Goal: Information Seeking & Learning: Learn about a topic

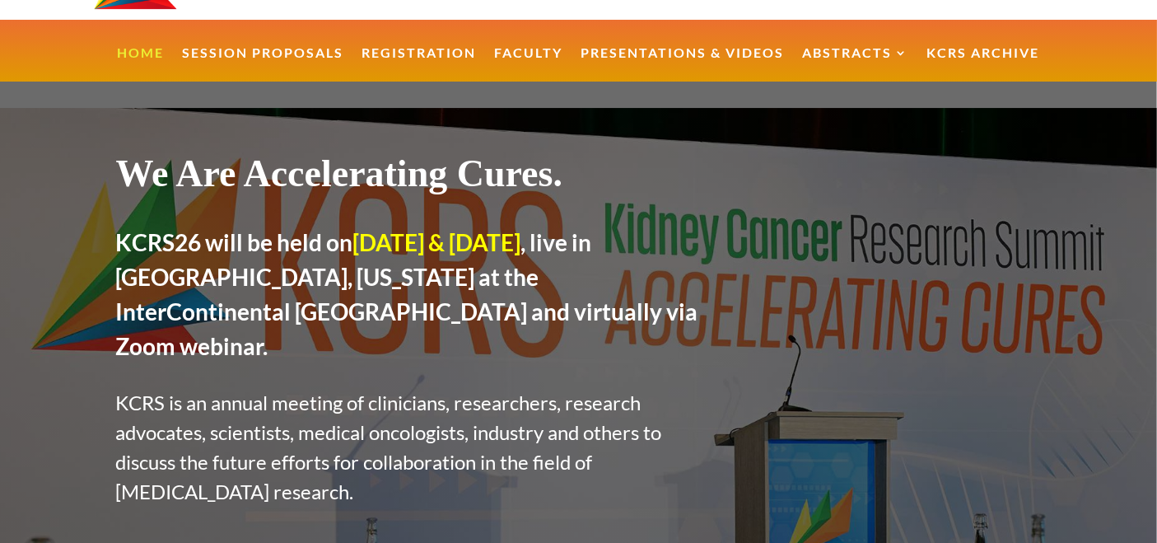
scroll to position [151, 0]
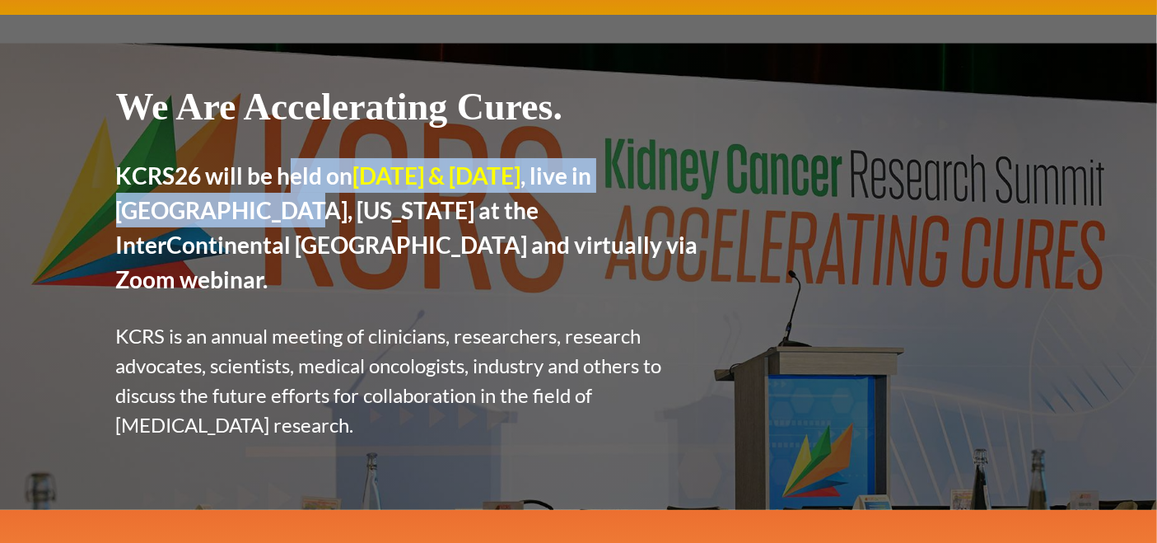
drag, startPoint x: 287, startPoint y: 175, endPoint x: 291, endPoint y: 226, distance: 51.3
click at [291, 226] on h2 "KCRS26 will be held on July 23rd & 24th, 2026 , live in Boston, Massachusetts a…" at bounding box center [416, 231] width 600 height 147
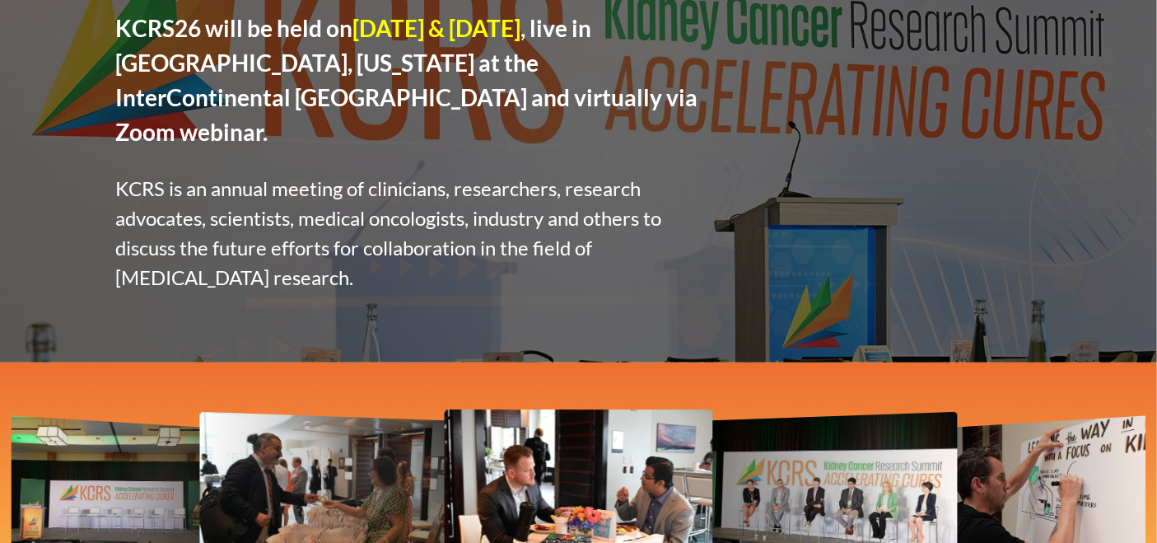
scroll to position [0, 0]
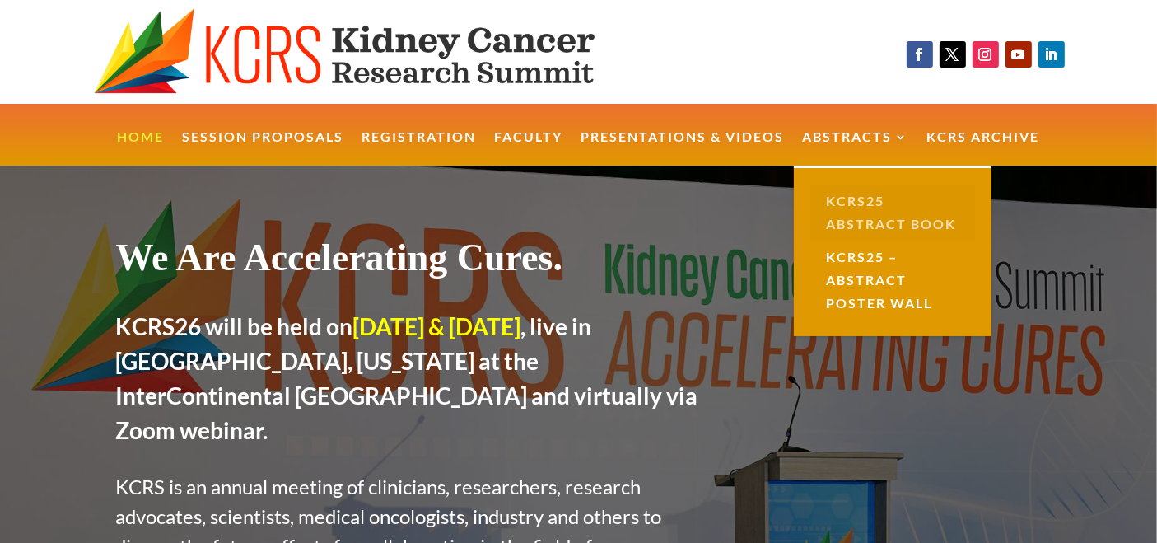
click at [857, 210] on link "KCRS25 Abstract Book" at bounding box center [892, 212] width 165 height 56
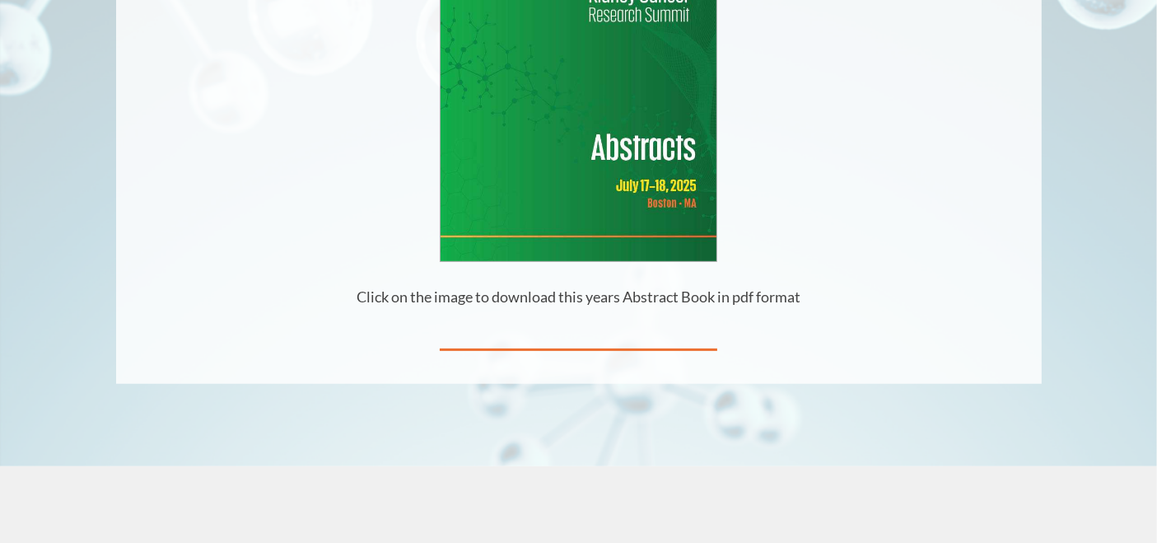
scroll to position [487, 0]
click at [648, 235] on img at bounding box center [578, 82] width 276 height 357
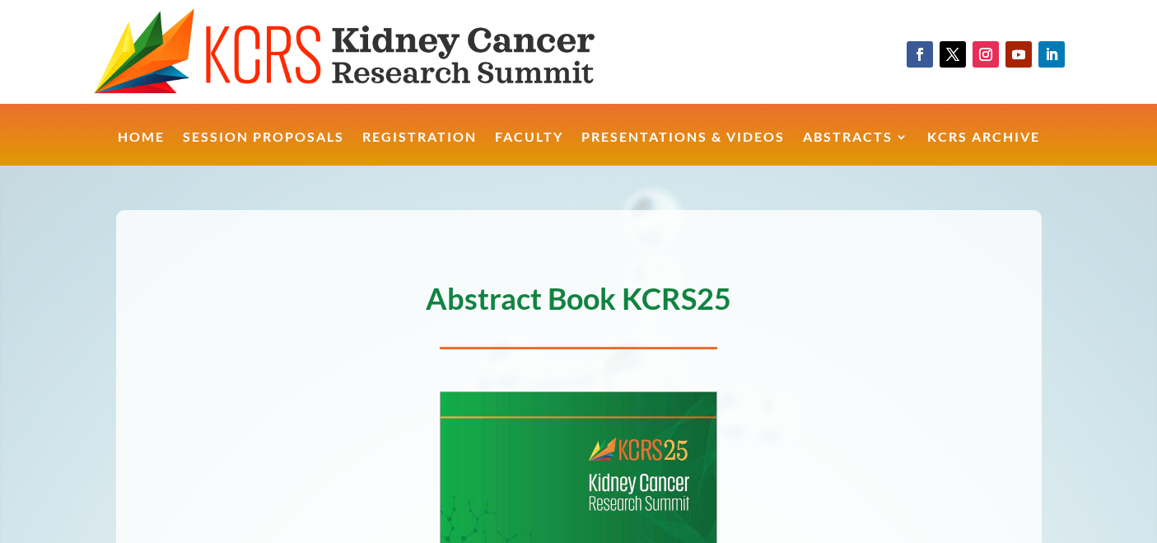
scroll to position [487, 0]
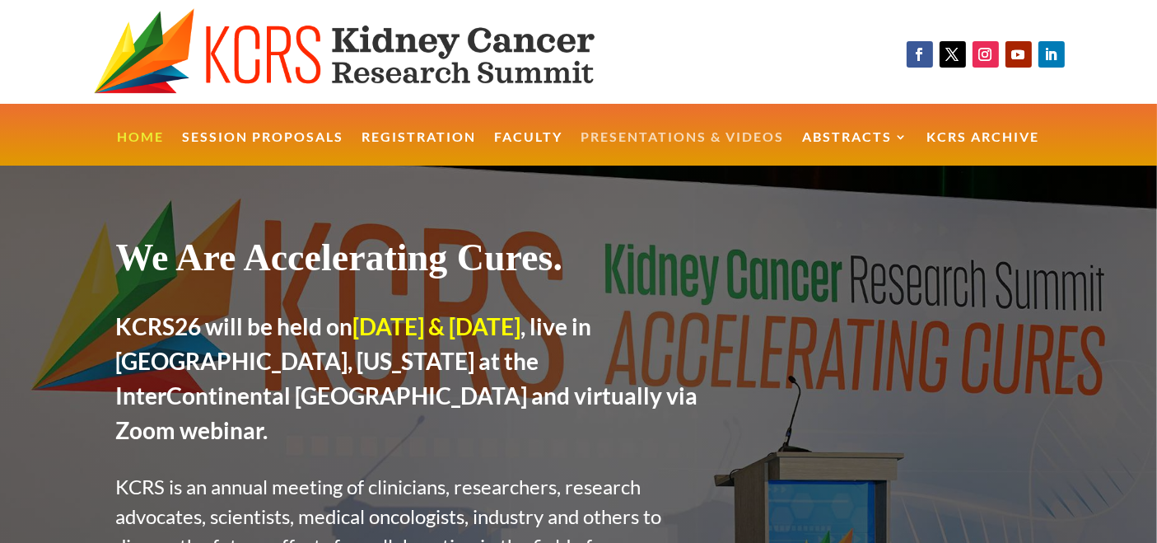
click at [646, 134] on link "Presentations & Videos" at bounding box center [682, 148] width 203 height 35
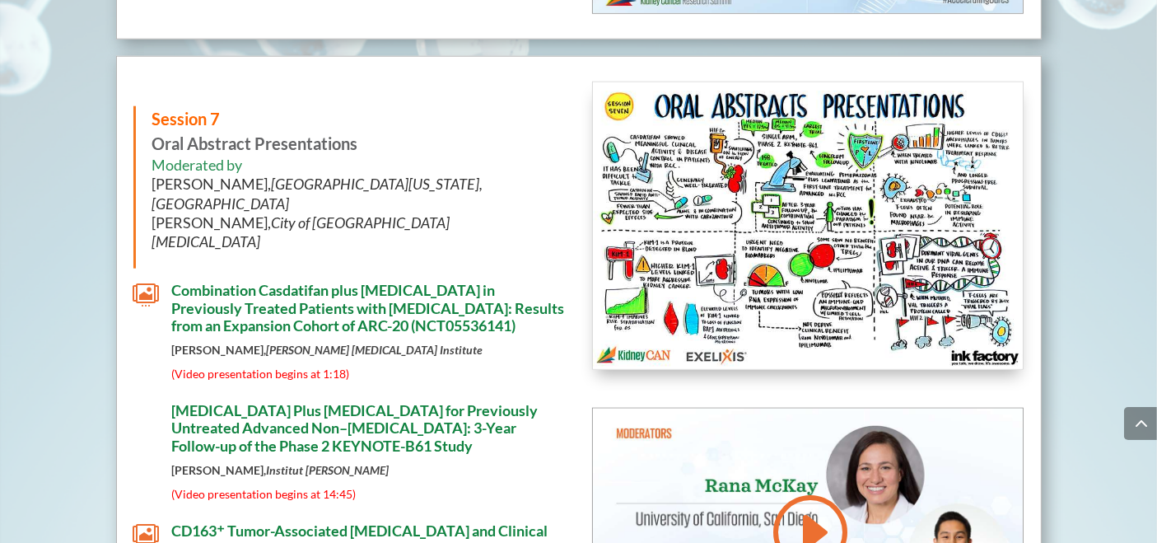
scroll to position [7956, 0]
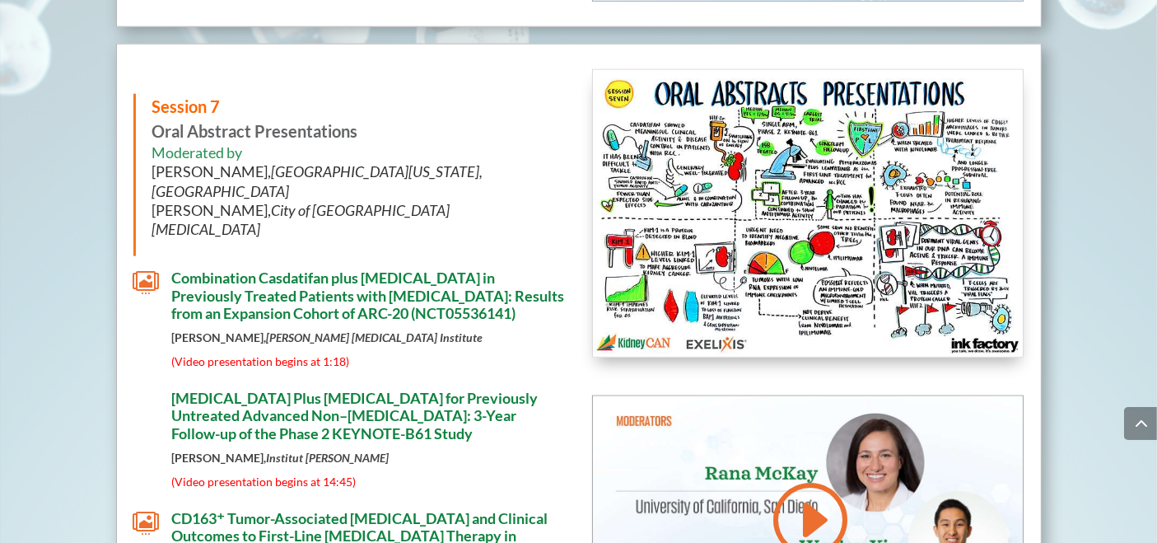
click at [312, 509] on span "CD163⁺ Tumor-Associated [MEDICAL_DATA] and Clinical Outcomes to First-Line [MED…" at bounding box center [366, 545] width 389 height 72
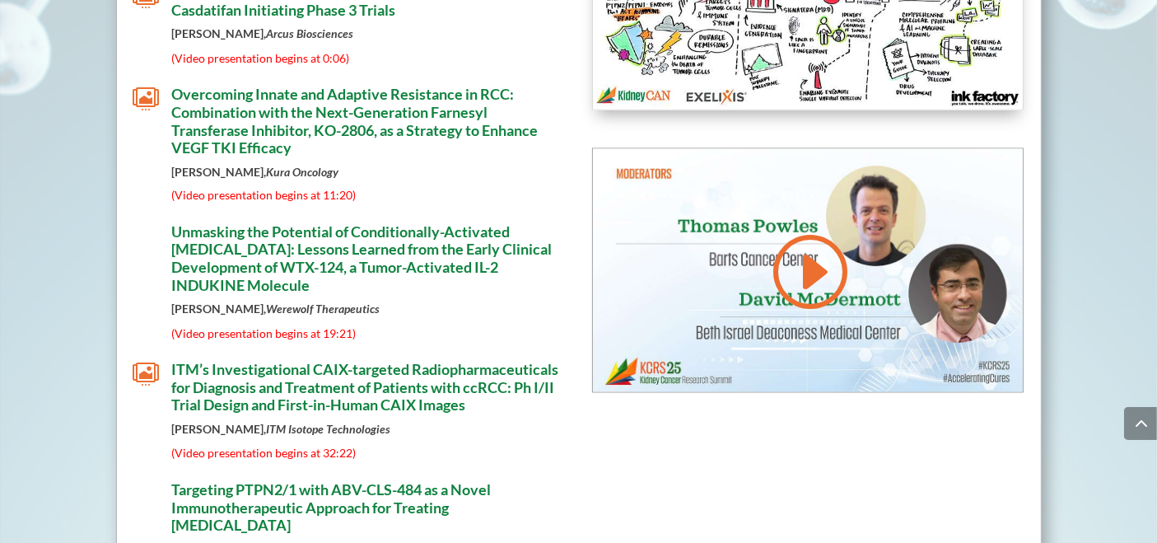
scroll to position [9177, 0]
